Goal: Information Seeking & Learning: Learn about a topic

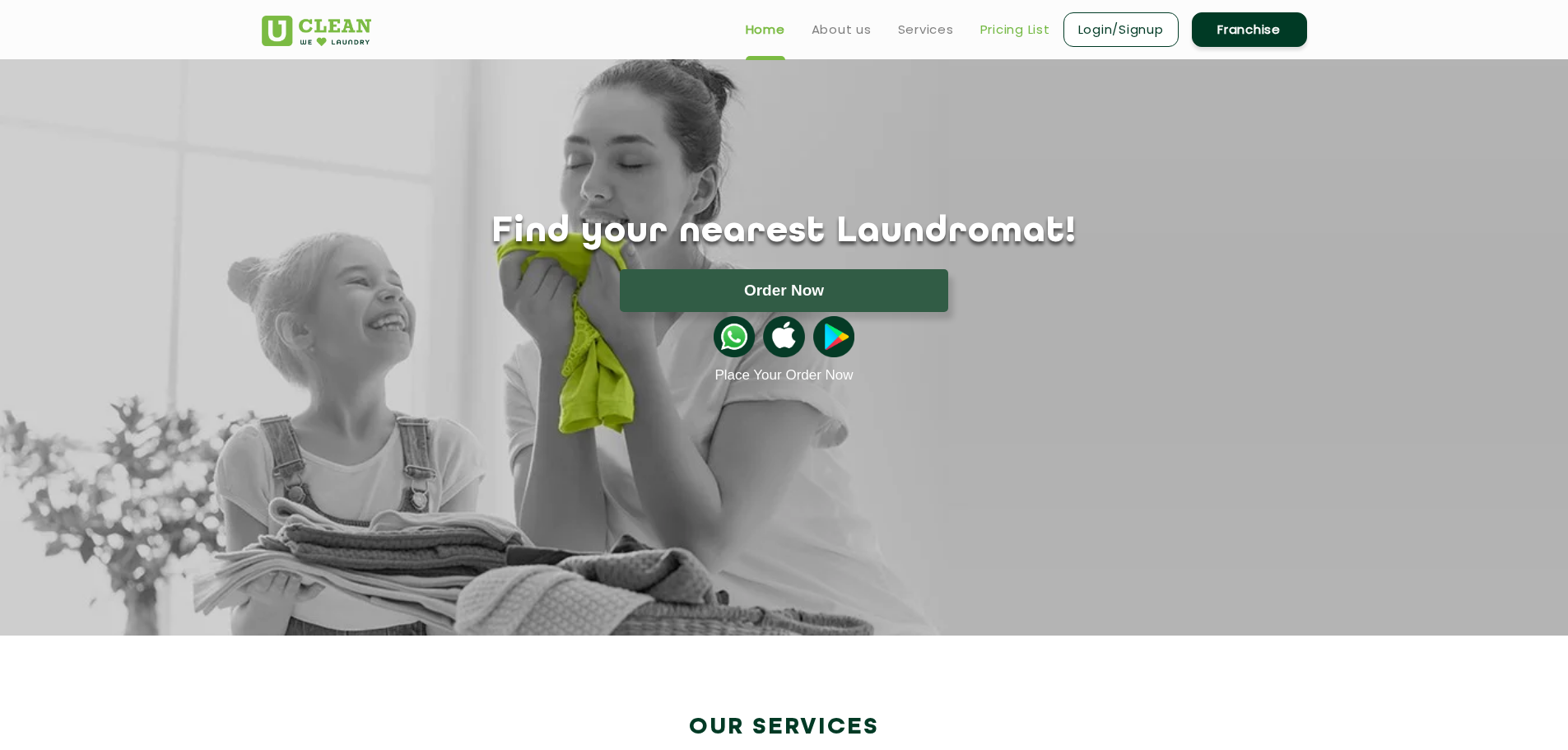
click at [1010, 30] on link "Pricing List" at bounding box center [1015, 29] width 70 height 19
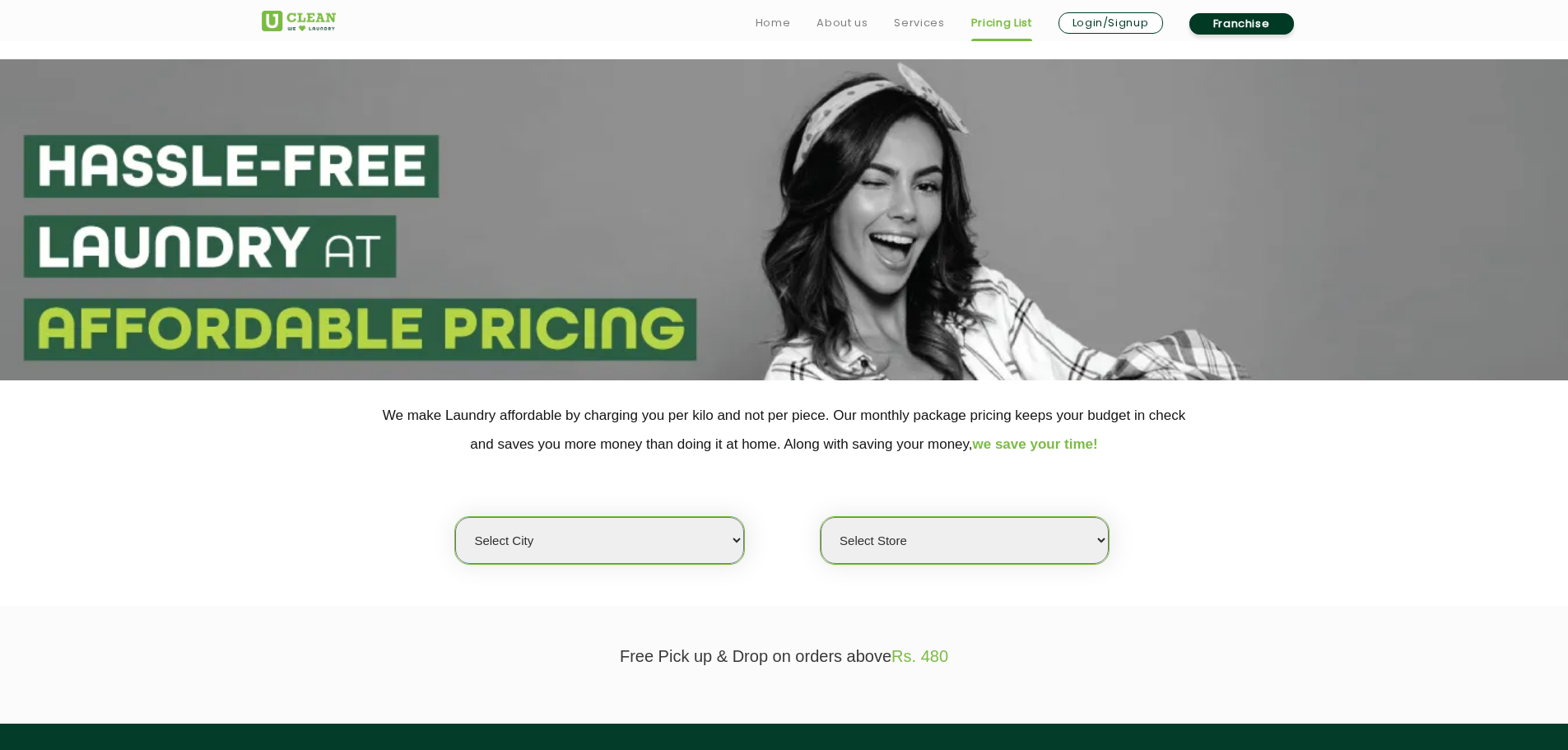
scroll to position [274, 0]
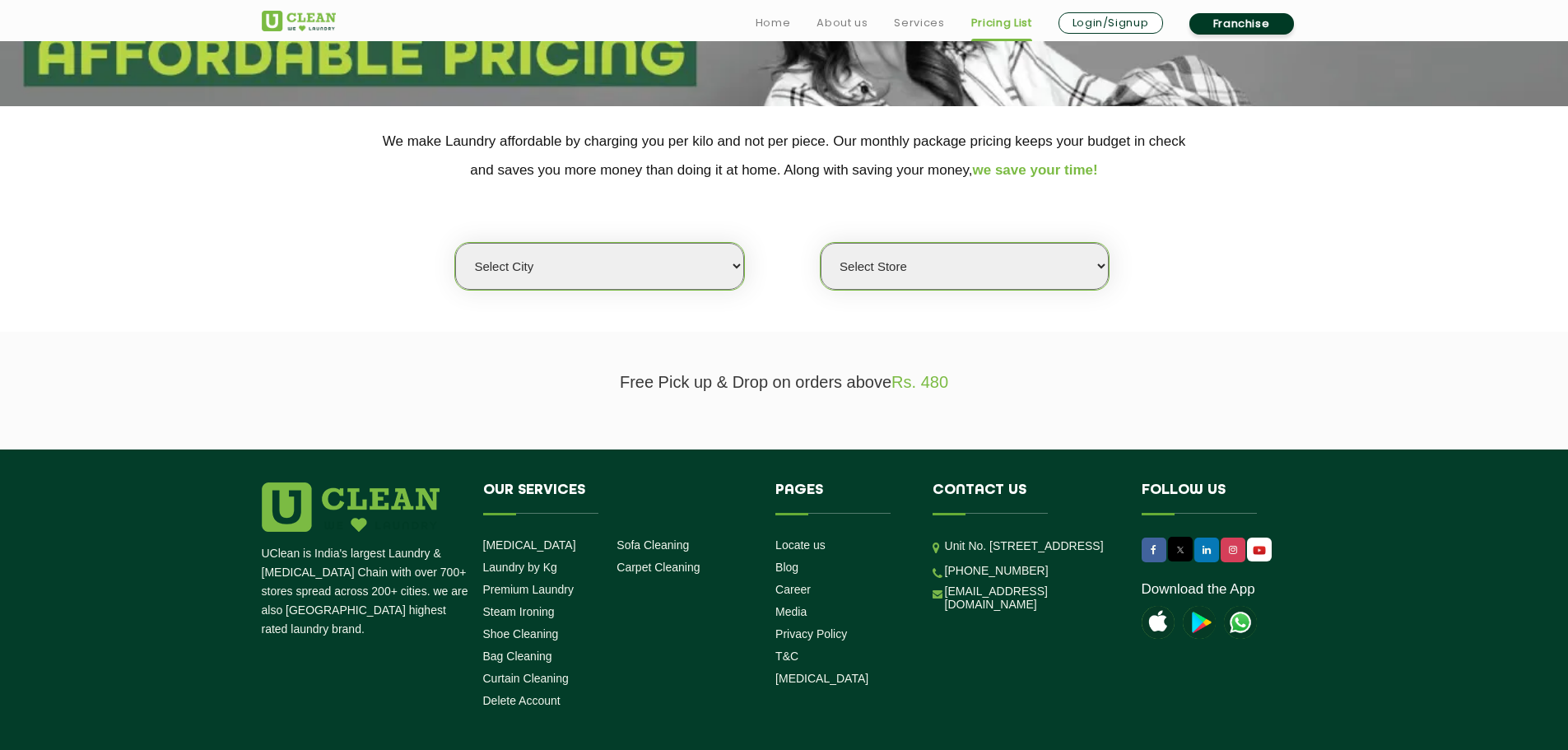
click at [681, 259] on select "Select city [GEOGRAPHIC_DATA] [GEOGRAPHIC_DATA] [GEOGRAPHIC_DATA] [GEOGRAPHIC_D…" at bounding box center [599, 266] width 288 height 47
select select "42"
click at [455, 243] on select "Select city [GEOGRAPHIC_DATA] [GEOGRAPHIC_DATA] [GEOGRAPHIC_DATA] [GEOGRAPHIC_D…" at bounding box center [599, 266] width 288 height 47
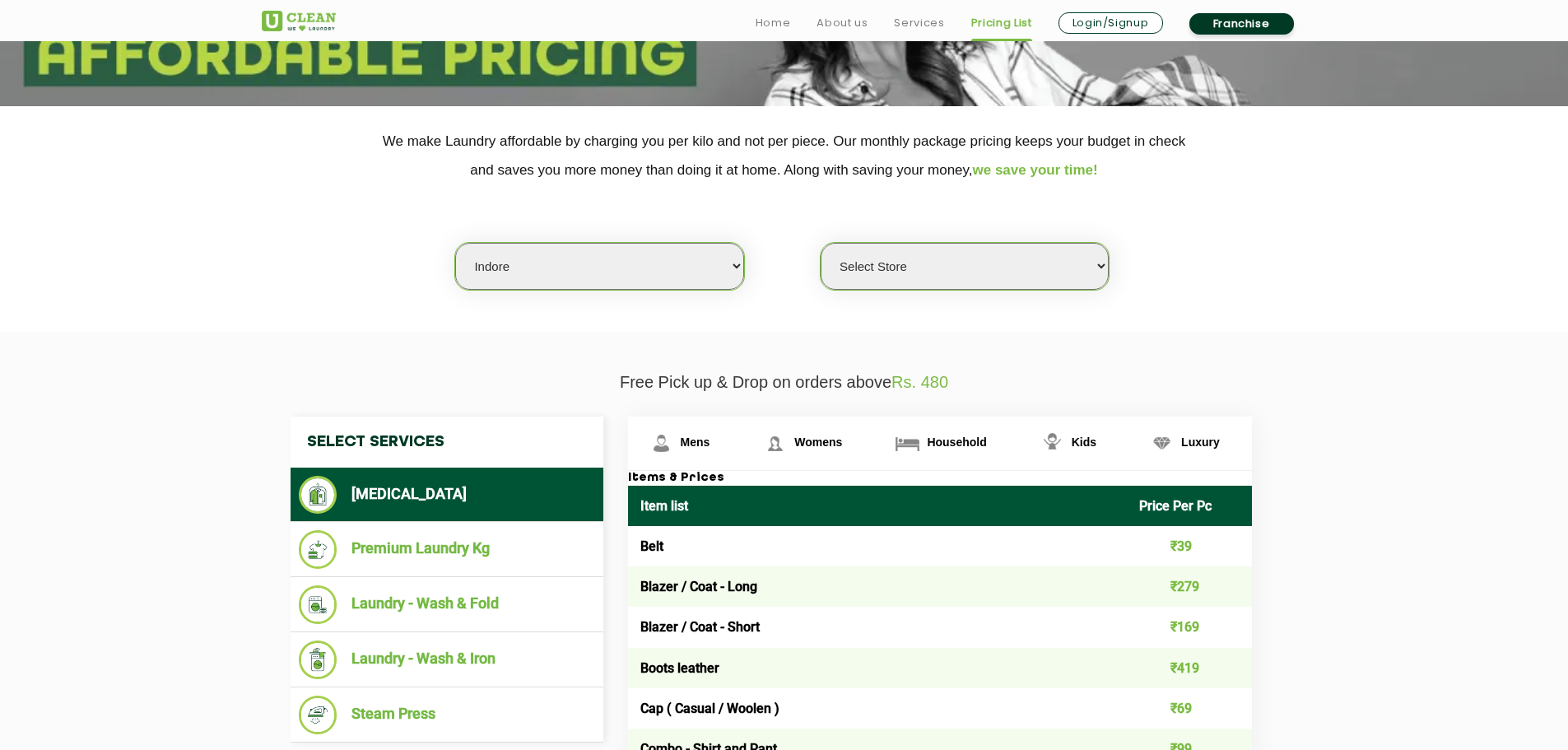
click at [965, 286] on select "Select Store" at bounding box center [965, 266] width 288 height 47
click at [969, 277] on select "Select Store" at bounding box center [965, 266] width 288 height 47
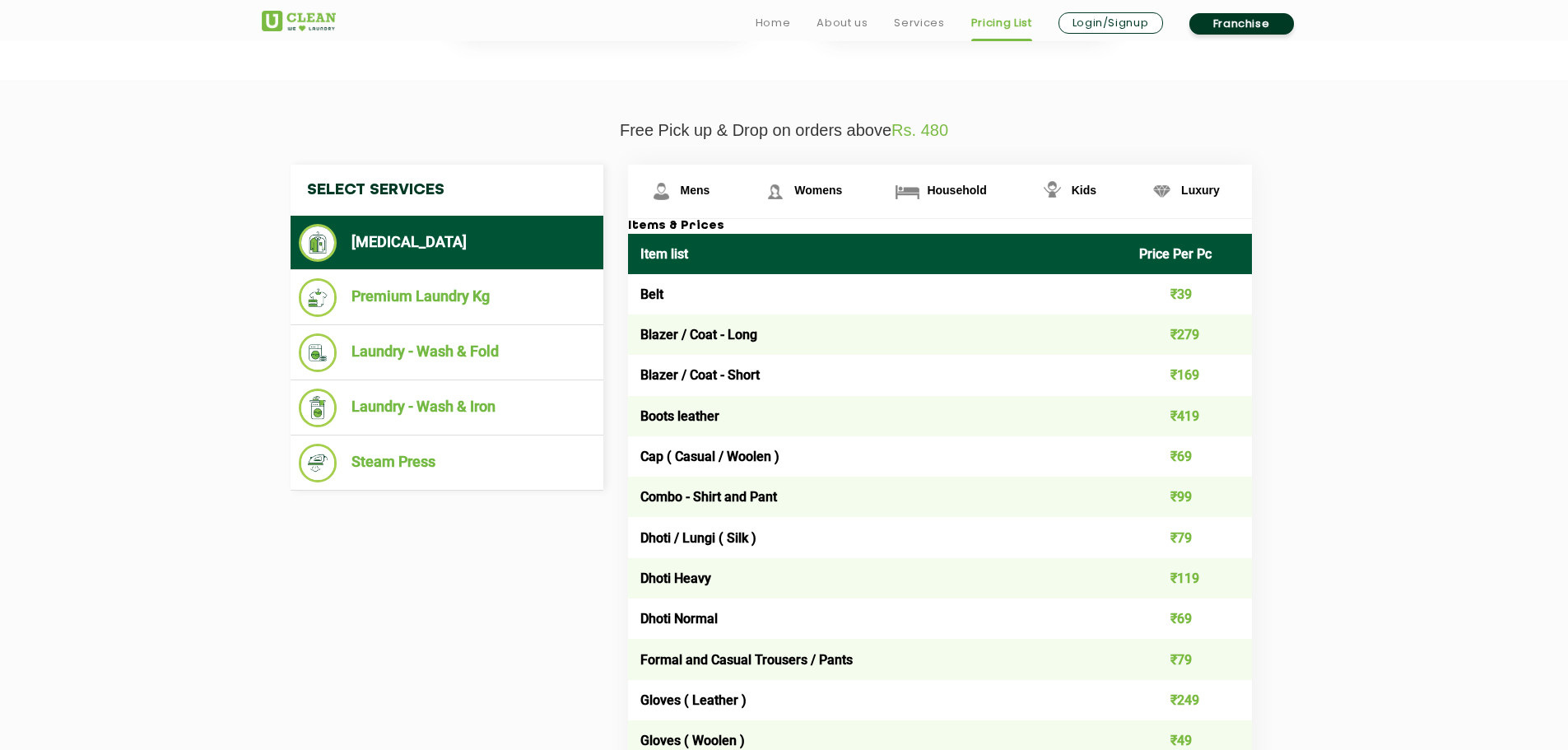
scroll to position [549, 0]
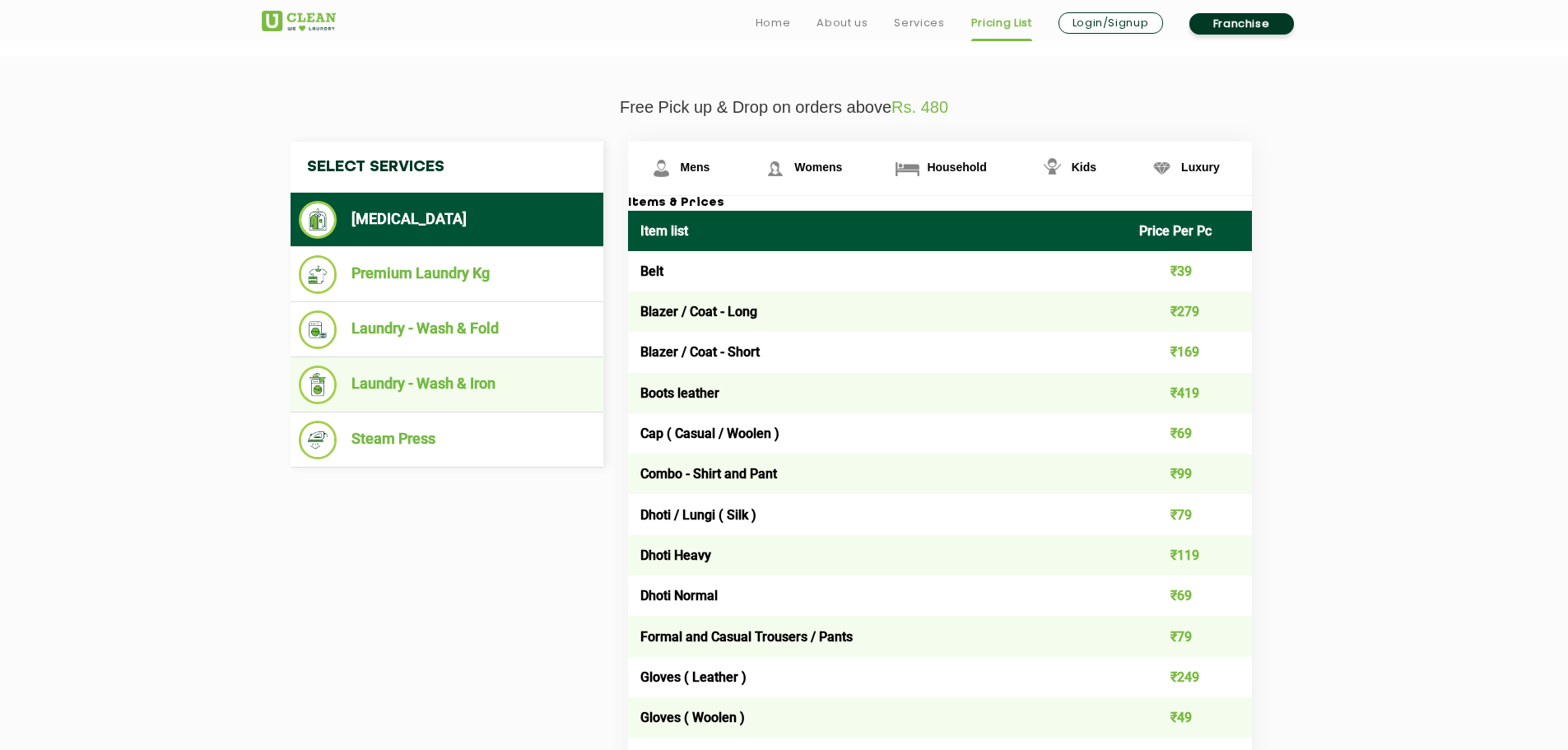
click at [500, 363] on ul "Laundry - Wash & Iron" at bounding box center [447, 385] width 313 height 55
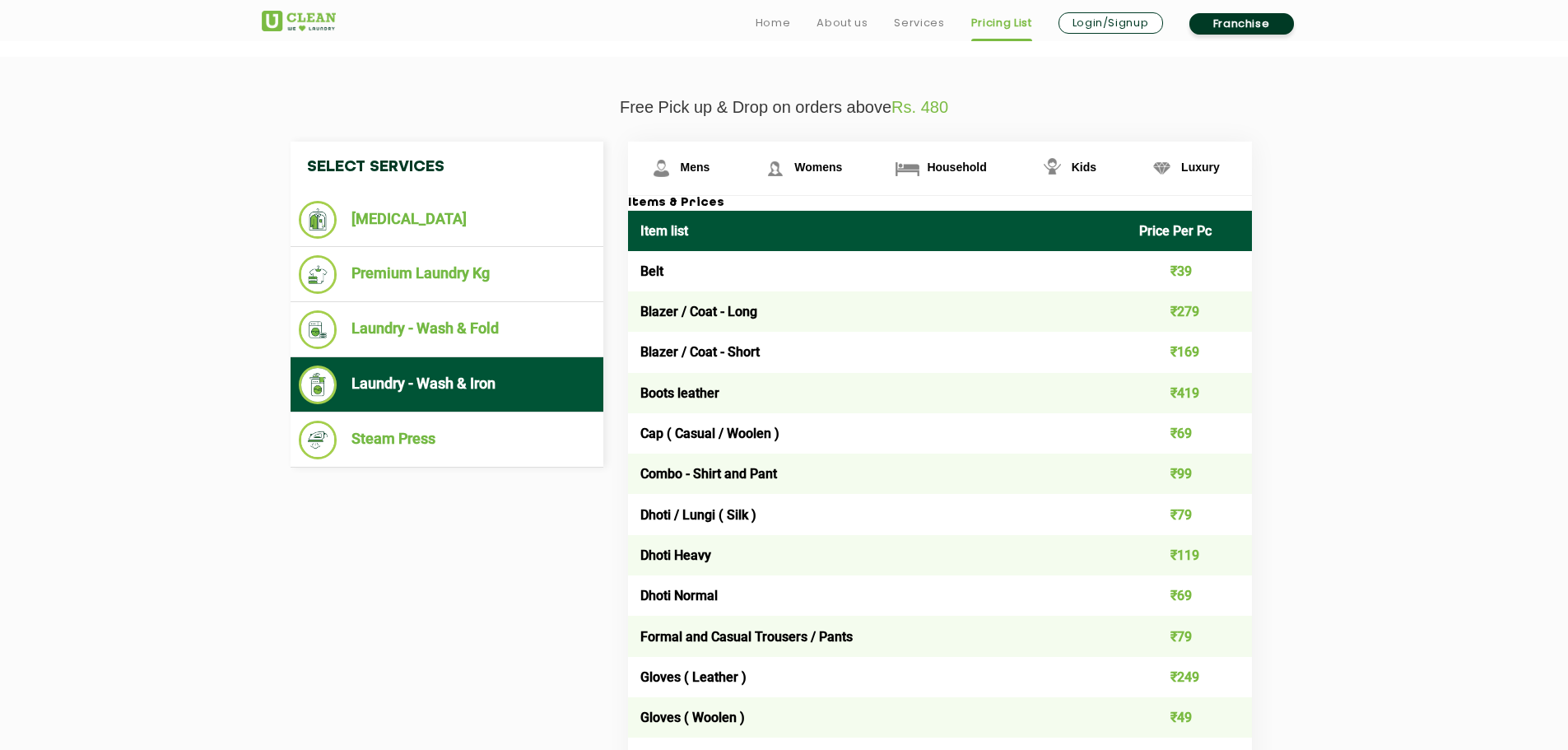
click at [520, 376] on li "Laundry - Wash & Iron" at bounding box center [448, 385] width 297 height 39
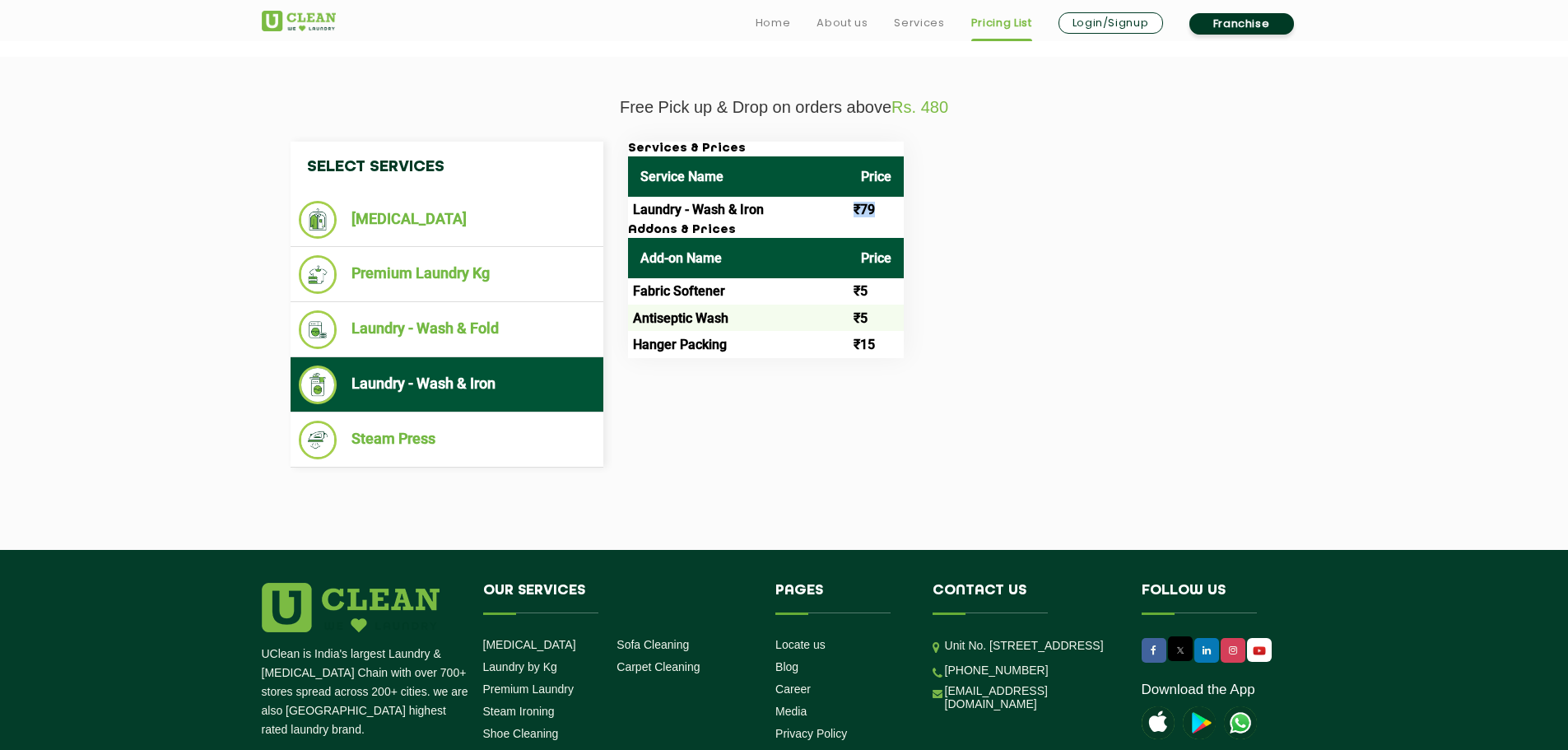
drag, startPoint x: 850, startPoint y: 203, endPoint x: 893, endPoint y: 203, distance: 43.0
click at [893, 203] on td "₹79" at bounding box center [876, 209] width 55 height 26
click at [692, 206] on td "Laundry - Wash & Iron" at bounding box center [738, 209] width 220 height 26
click at [463, 324] on li "Laundry - Wash & Fold" at bounding box center [448, 330] width 297 height 39
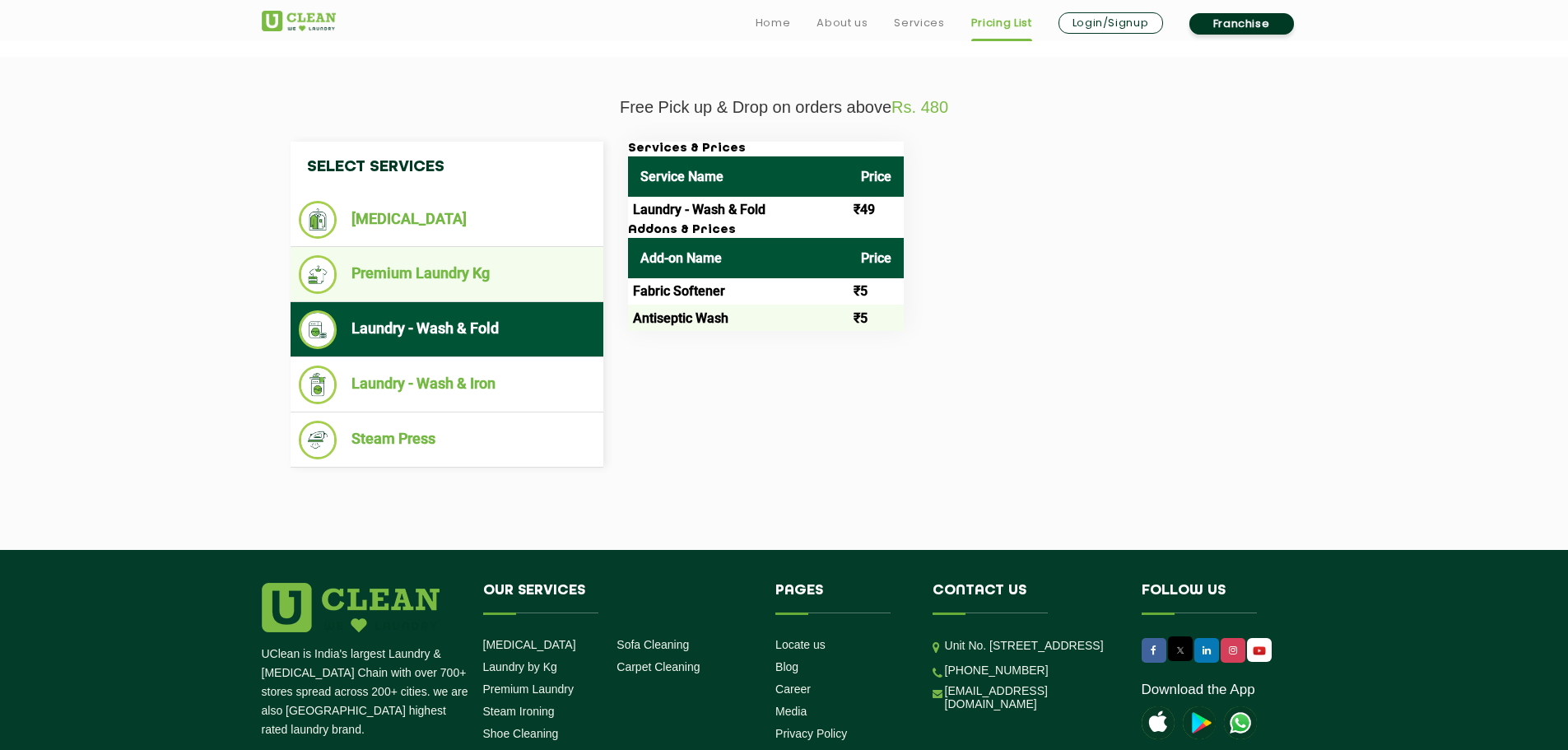
click at [465, 290] on li "Premium Laundry Kg" at bounding box center [448, 275] width 297 height 39
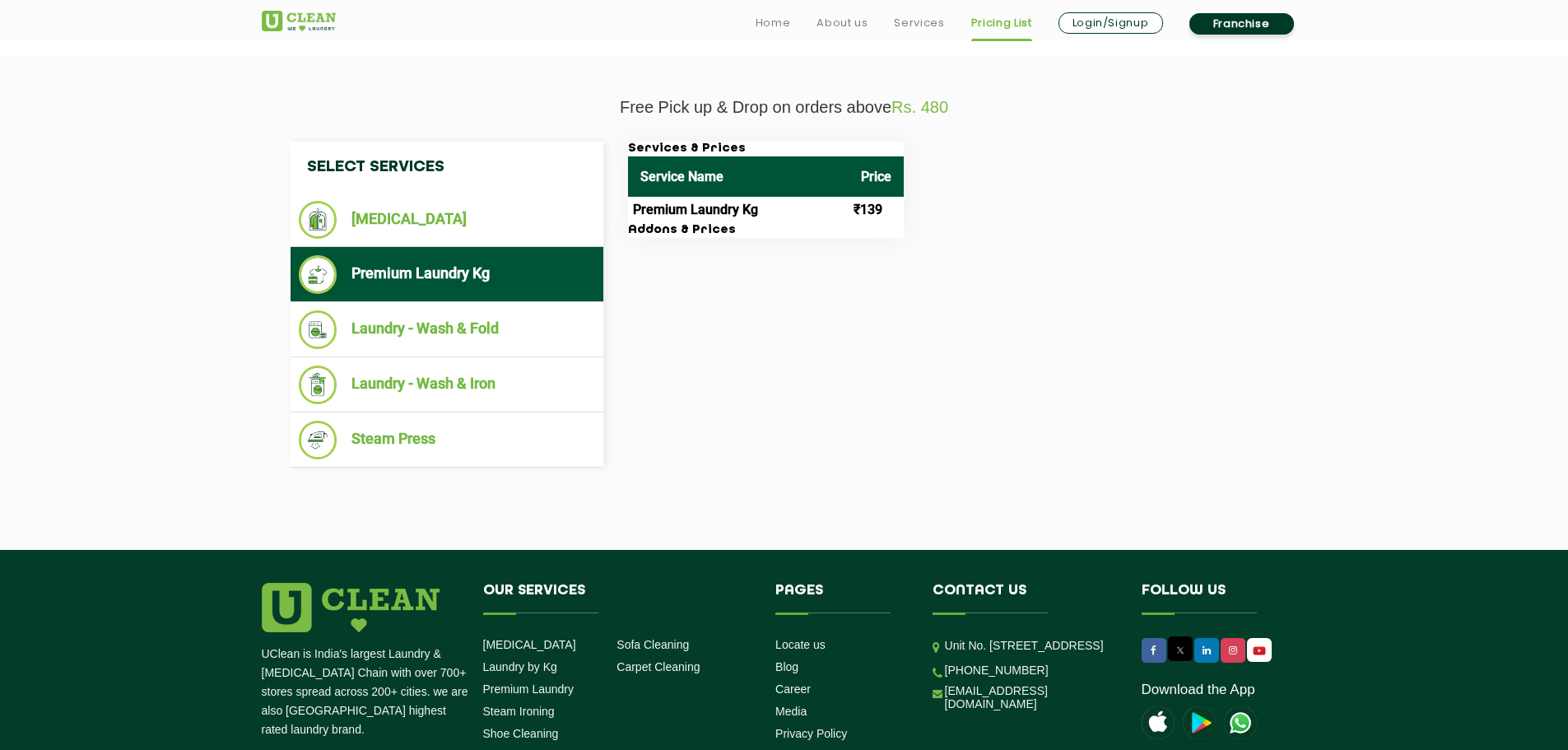
click at [679, 208] on td "Premium Laundry Kg" at bounding box center [738, 209] width 220 height 26
click at [470, 226] on li "[MEDICAL_DATA]" at bounding box center [448, 219] width 297 height 38
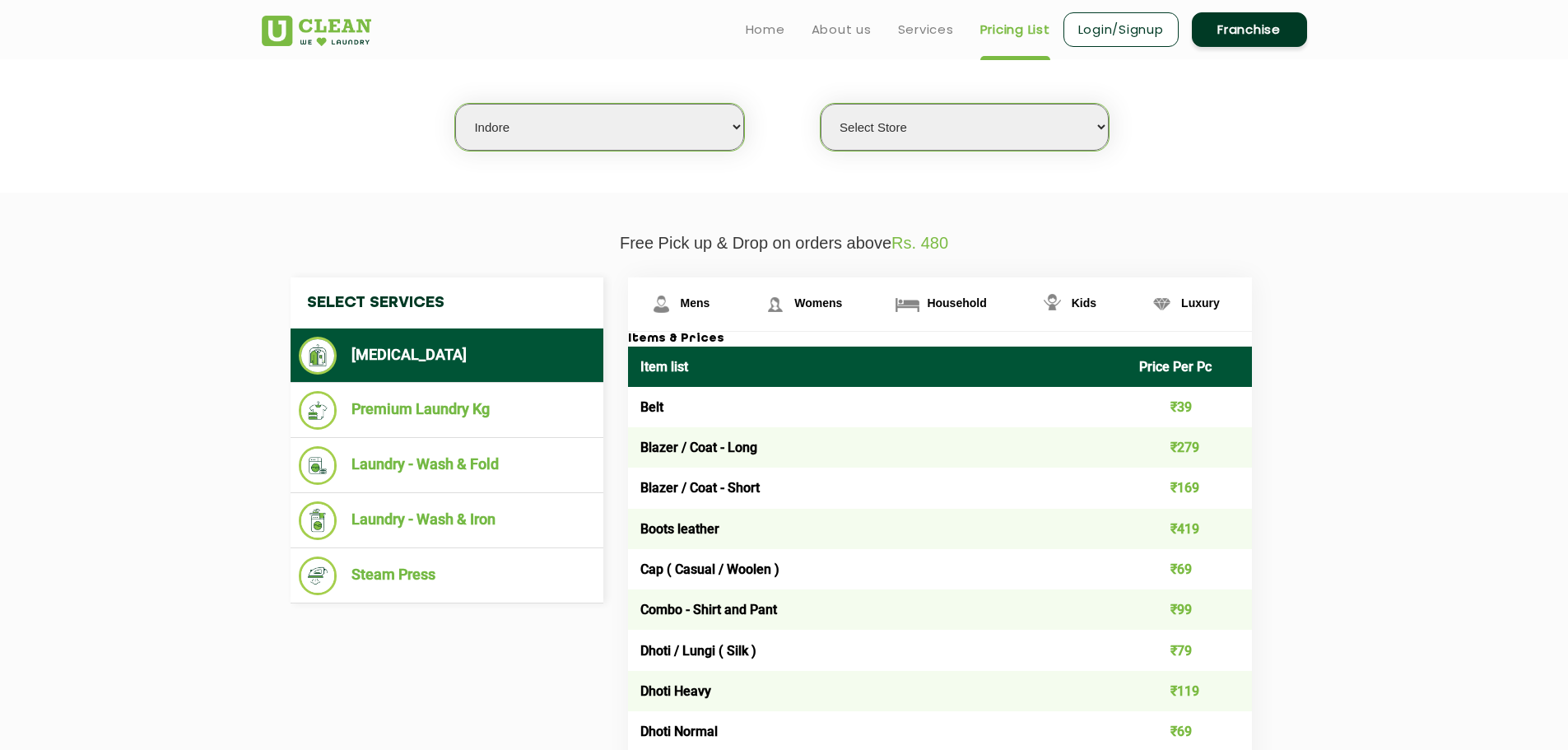
scroll to position [412, 0]
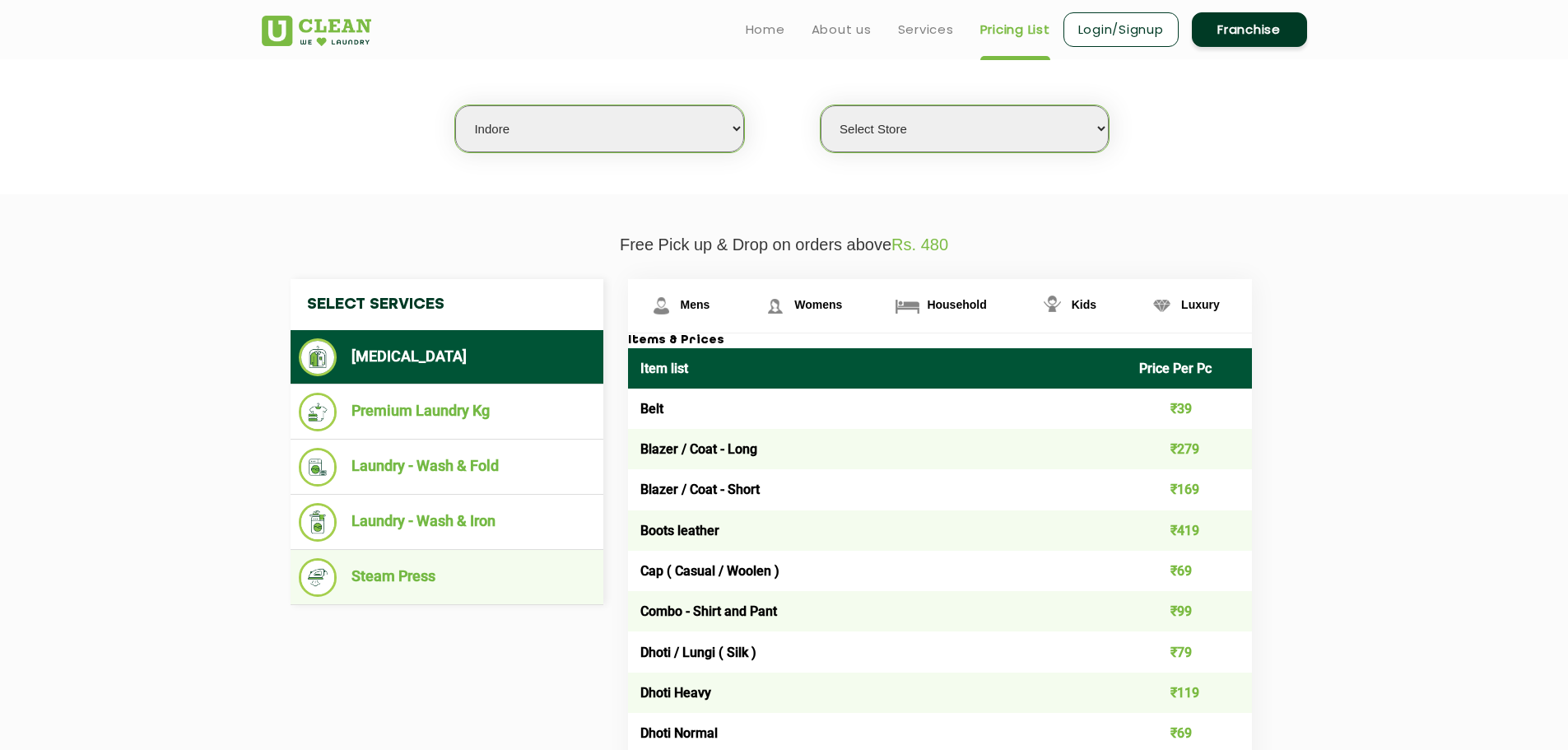
click at [502, 573] on li "Steam Press" at bounding box center [448, 578] width 297 height 39
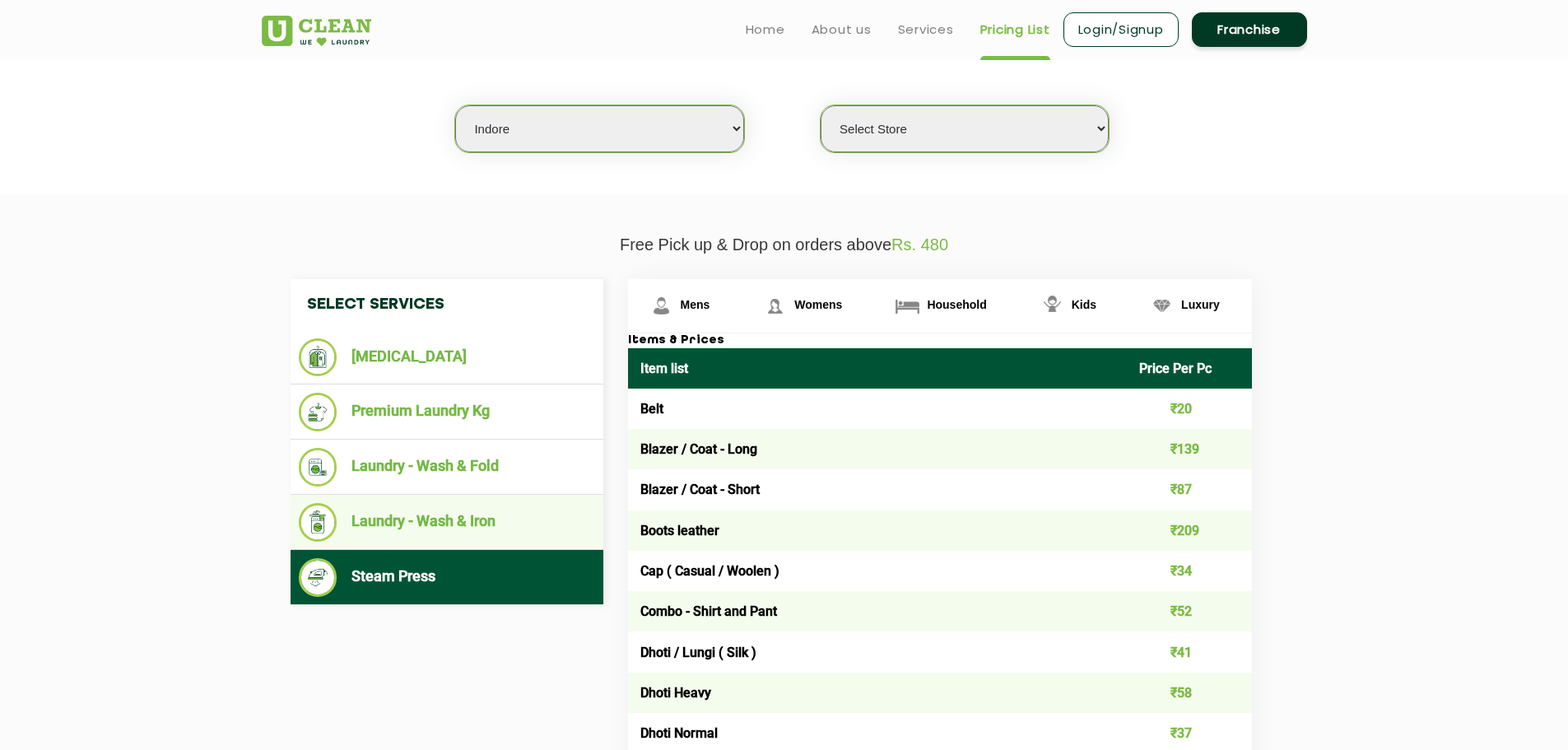
click at [494, 510] on li "Laundry - Wash & Iron" at bounding box center [448, 522] width 297 height 39
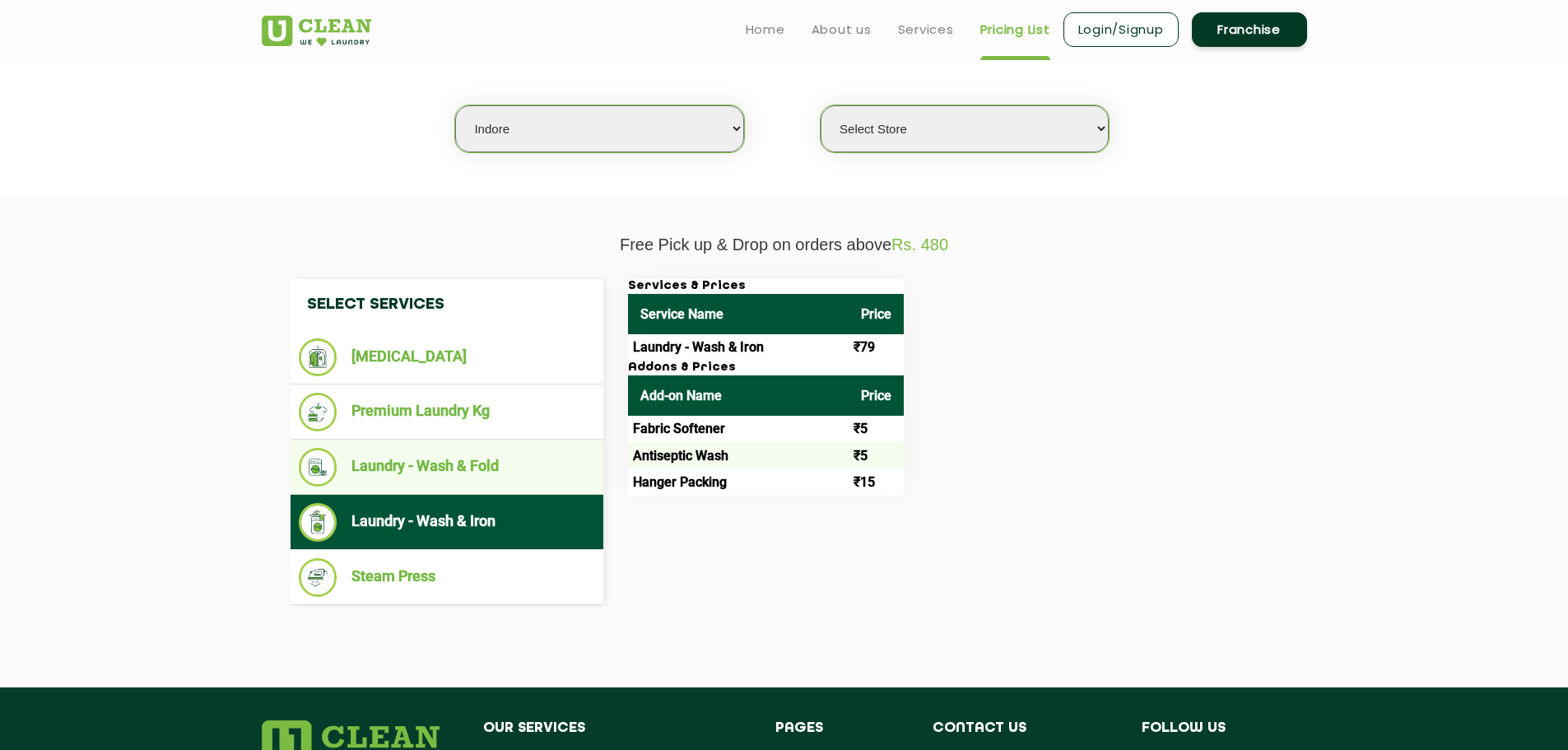
click at [511, 466] on li "Laundry - Wash & Fold" at bounding box center [448, 467] width 297 height 39
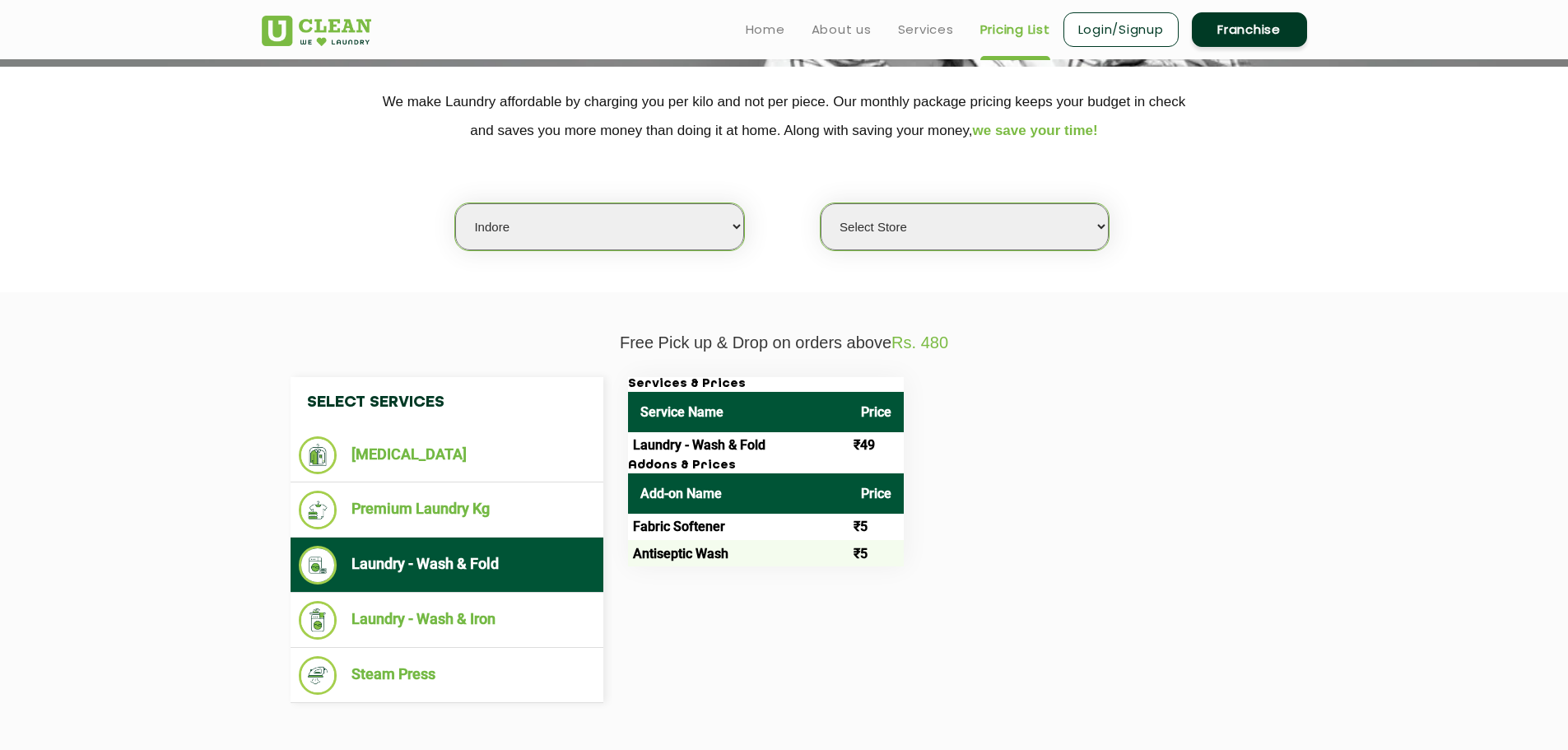
scroll to position [274, 0]
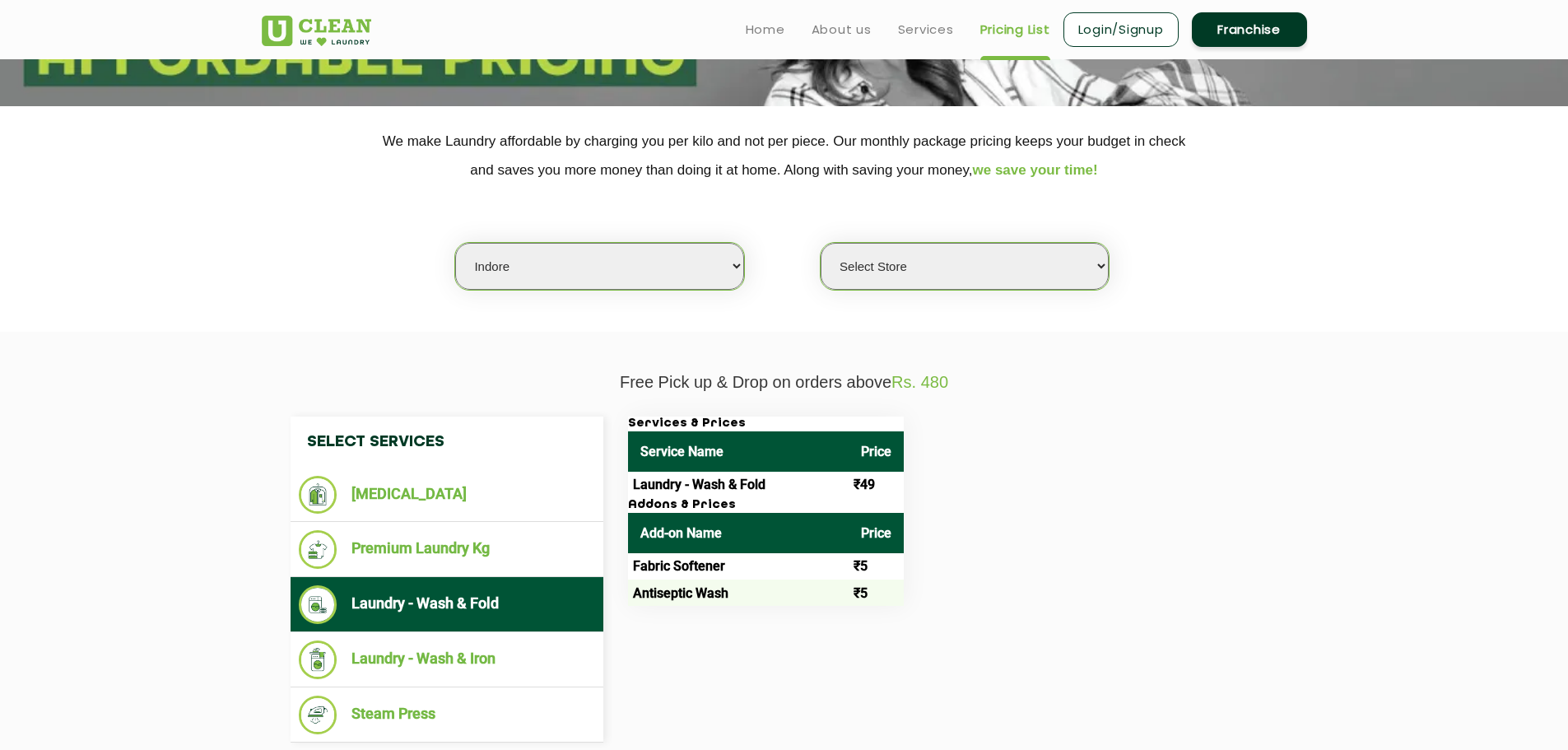
click at [957, 280] on select "Select Store" at bounding box center [965, 266] width 288 height 47
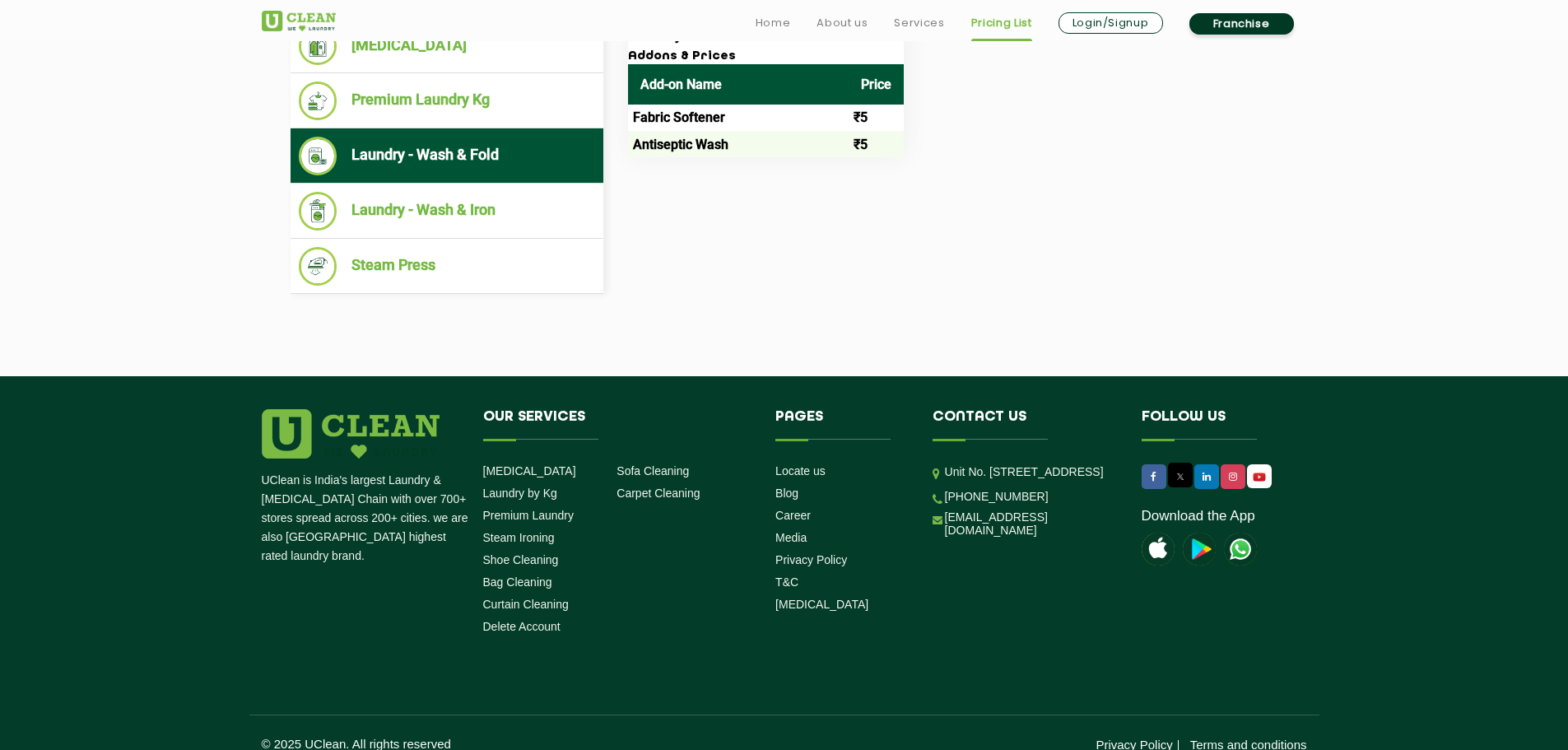
scroll to position [742, 0]
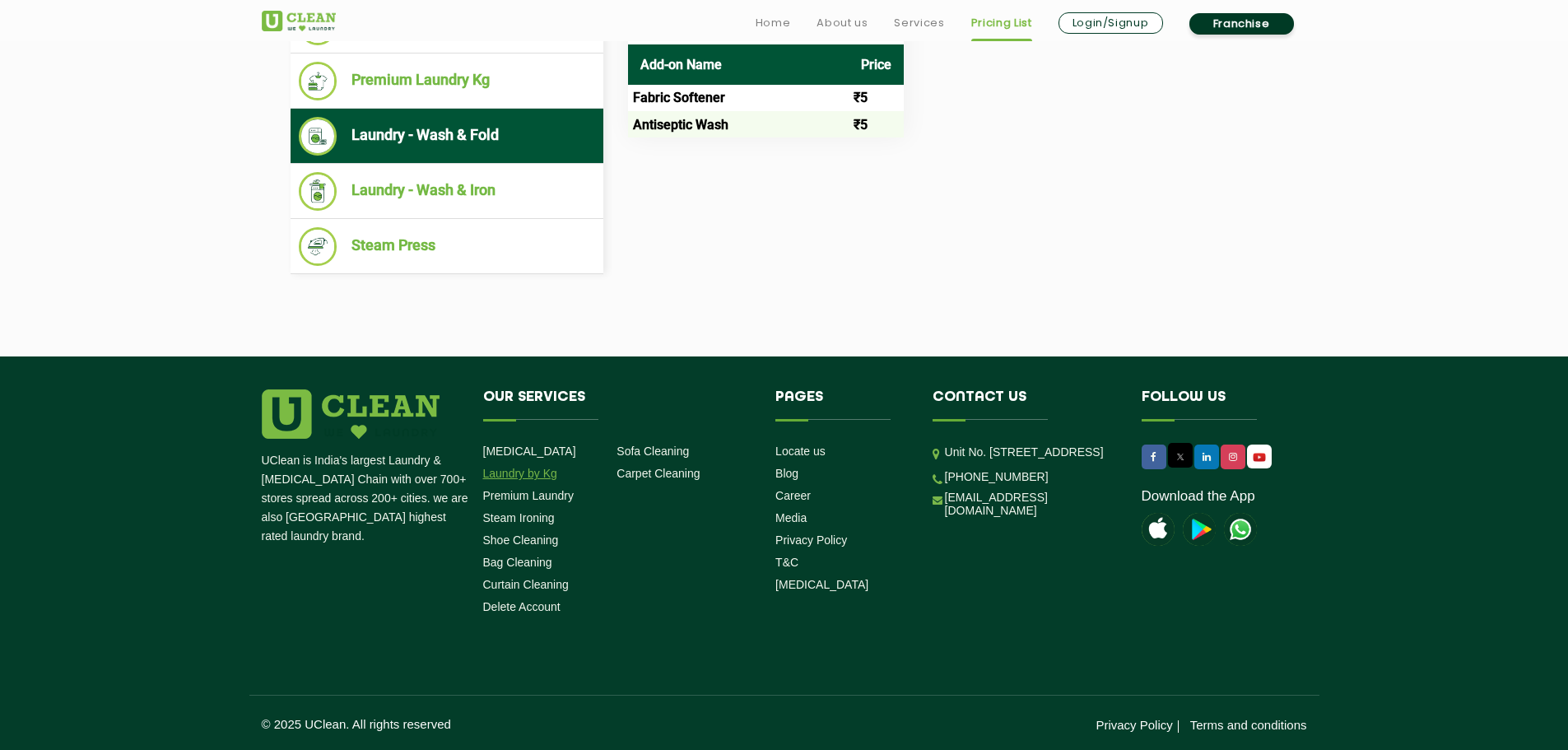
click at [526, 478] on link "Laundry by Kg" at bounding box center [520, 474] width 74 height 14
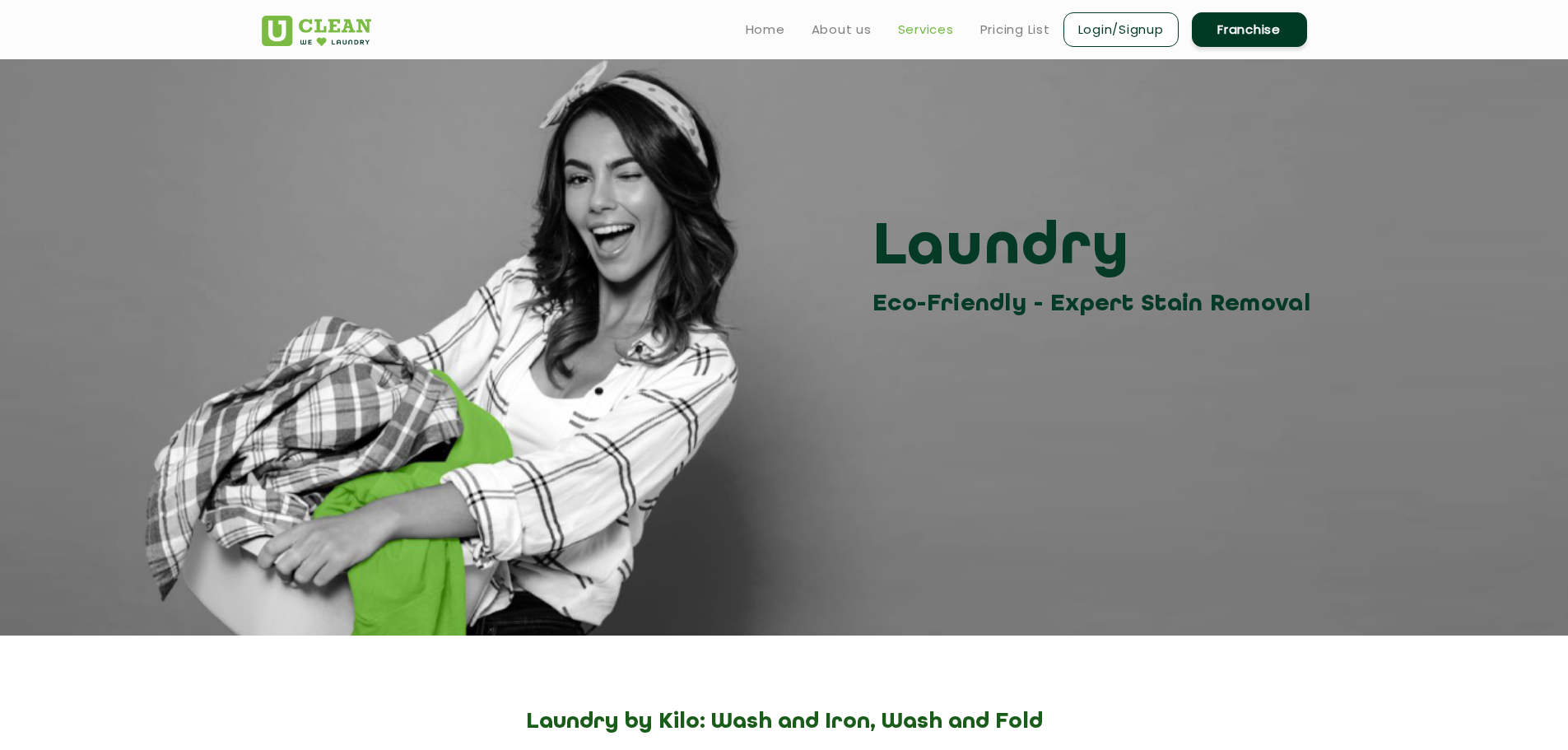
click at [946, 35] on link "Services" at bounding box center [926, 29] width 56 height 19
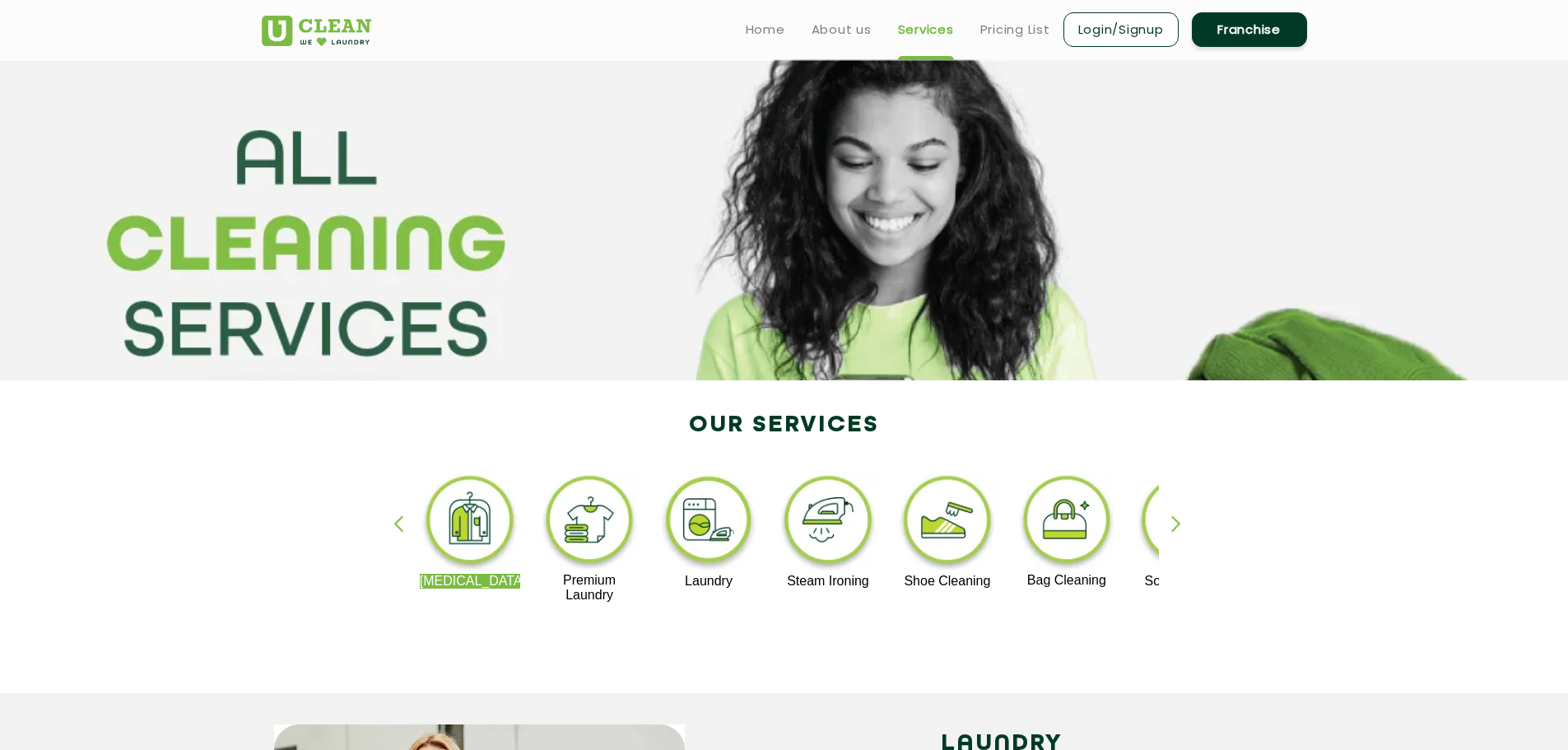
click at [1232, 19] on link "Franchise" at bounding box center [1249, 30] width 115 height 35
